Goal: Transaction & Acquisition: Book appointment/travel/reservation

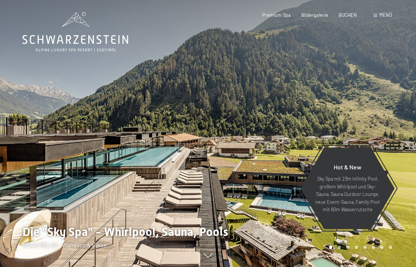
click at [381, 16] on span "Menü" at bounding box center [385, 15] width 13 height 6
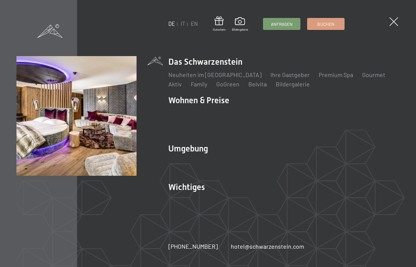
click at [196, 123] on link "Spa Anwendungen" at bounding box center [192, 122] width 49 height 7
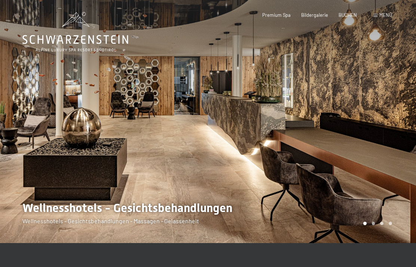
click at [378, 16] on div "Menü" at bounding box center [382, 15] width 19 height 7
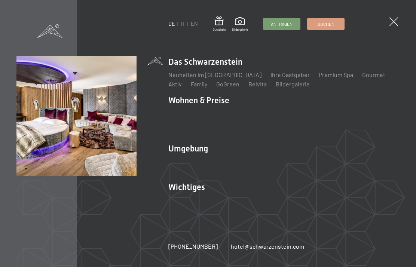
click at [203, 115] on link "Inklusivleistungen" at bounding box center [192, 113] width 49 height 7
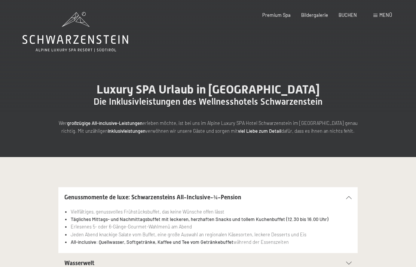
click at [322, 17] on span "Bildergalerie" at bounding box center [314, 15] width 27 height 6
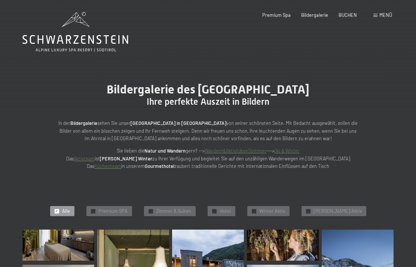
click at [284, 19] on div "Buchen Anfragen Premium Spa Bildergalerie BUCHEN Menü DE IT EN Gutschein Bilder…" at bounding box center [316, 15] width 151 height 7
click at [381, 15] on span "Menü" at bounding box center [385, 15] width 13 height 6
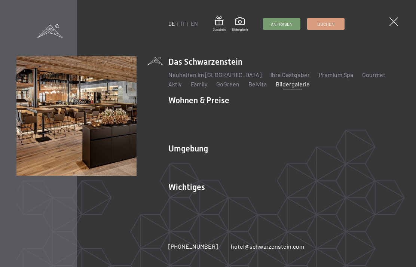
click at [327, 25] on span "Buchen" at bounding box center [325, 24] width 17 height 6
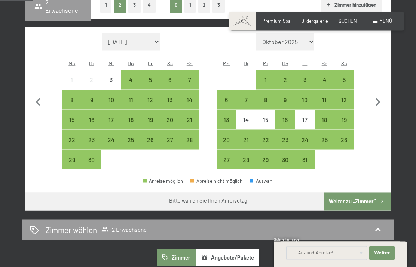
scroll to position [200, 0]
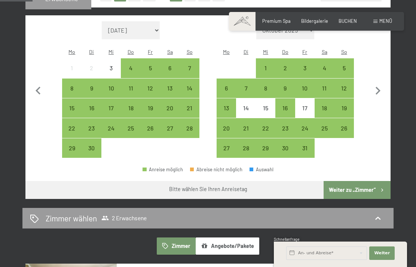
click at [243, 242] on button "Angebote/Pakete" at bounding box center [228, 246] width 64 height 17
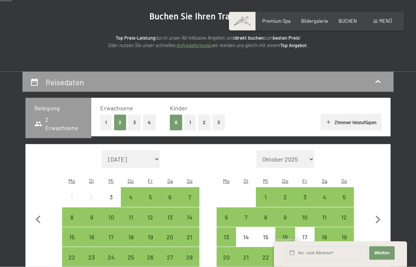
scroll to position [72, 0]
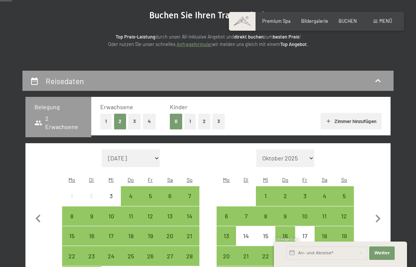
click at [132, 233] on div "18" at bounding box center [131, 242] width 18 height 18
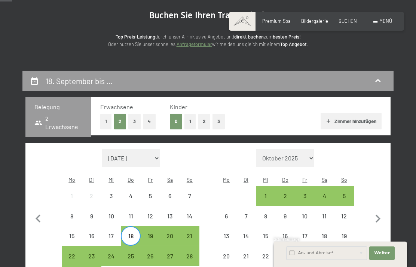
click at [72, 253] on div "22" at bounding box center [72, 262] width 18 height 18
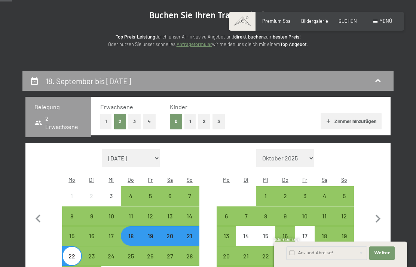
click at [129, 253] on div "25" at bounding box center [131, 262] width 18 height 18
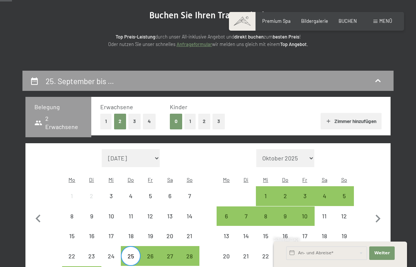
click at [75, 253] on div "22" at bounding box center [72, 262] width 18 height 18
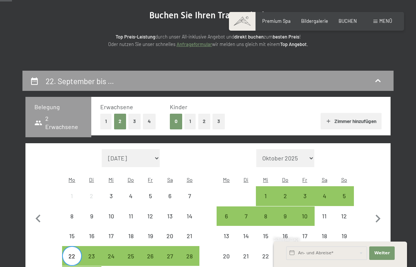
click at [133, 253] on div "25" at bounding box center [131, 262] width 18 height 18
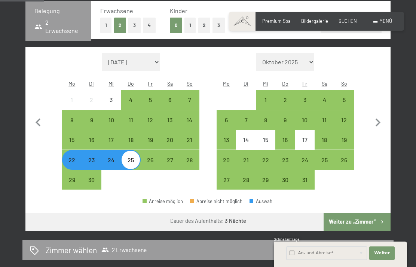
click at [358, 213] on button "Weiter zu „Zimmer“" at bounding box center [357, 222] width 67 height 18
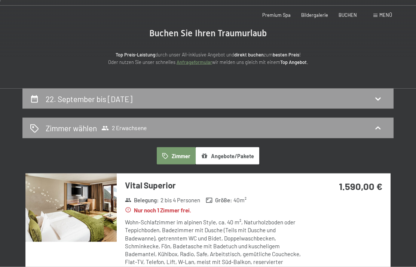
scroll to position [0, 0]
